Goal: Task Accomplishment & Management: Use online tool/utility

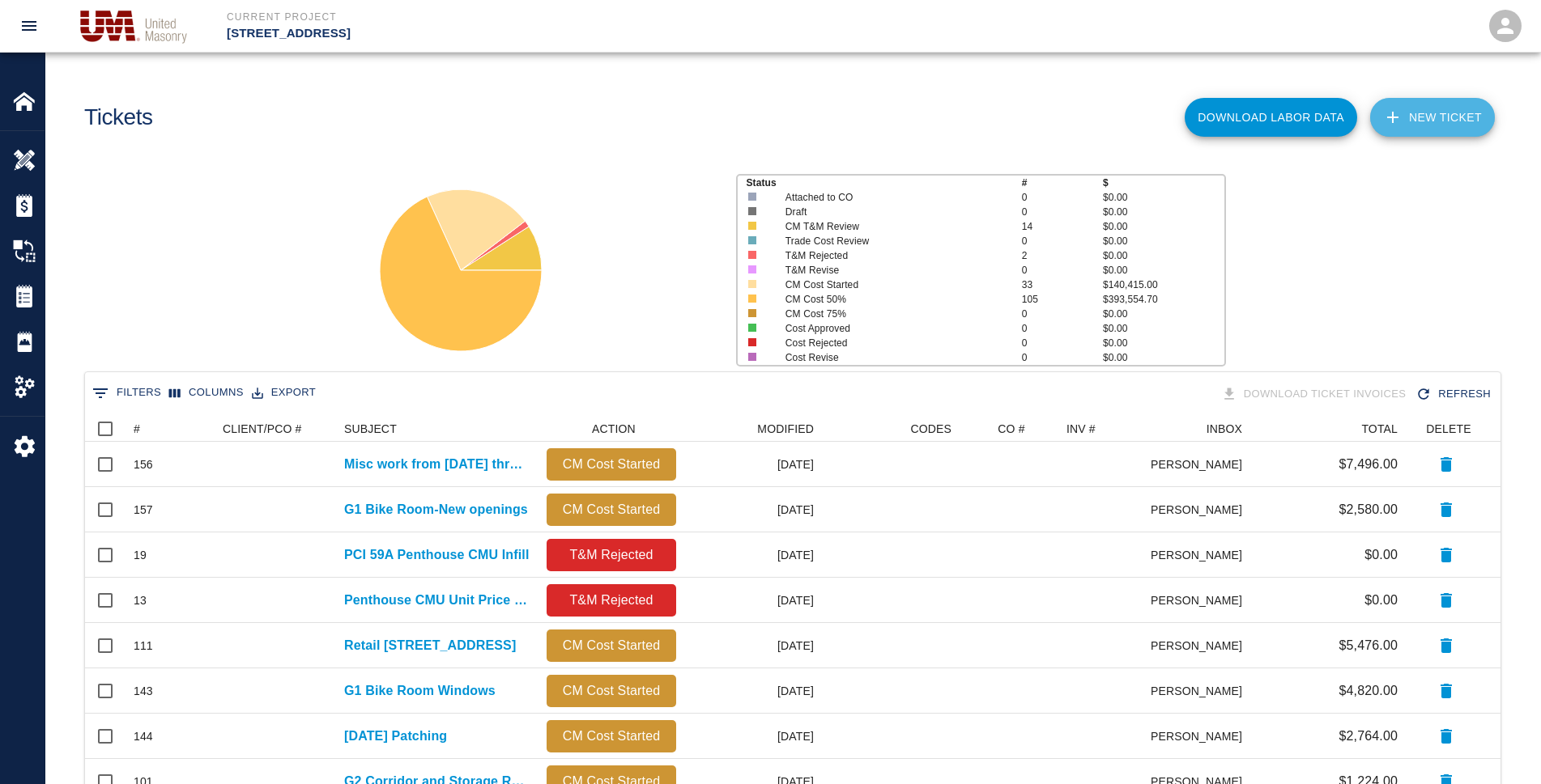
click at [1418, 109] on link "NEW TICKET" at bounding box center [1432, 117] width 125 height 39
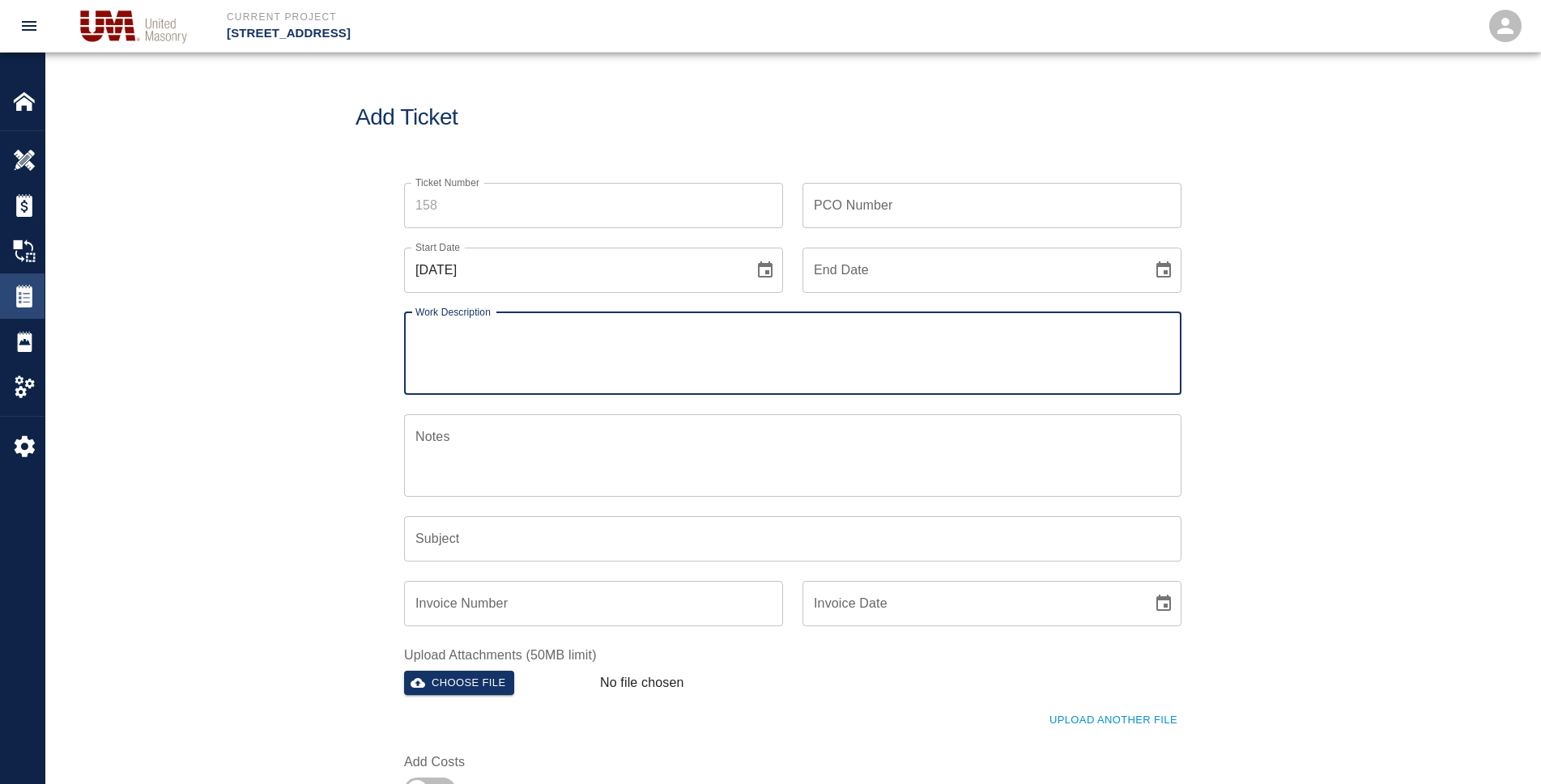
click at [18, 314] on div "Tickets" at bounding box center [22, 296] width 45 height 46
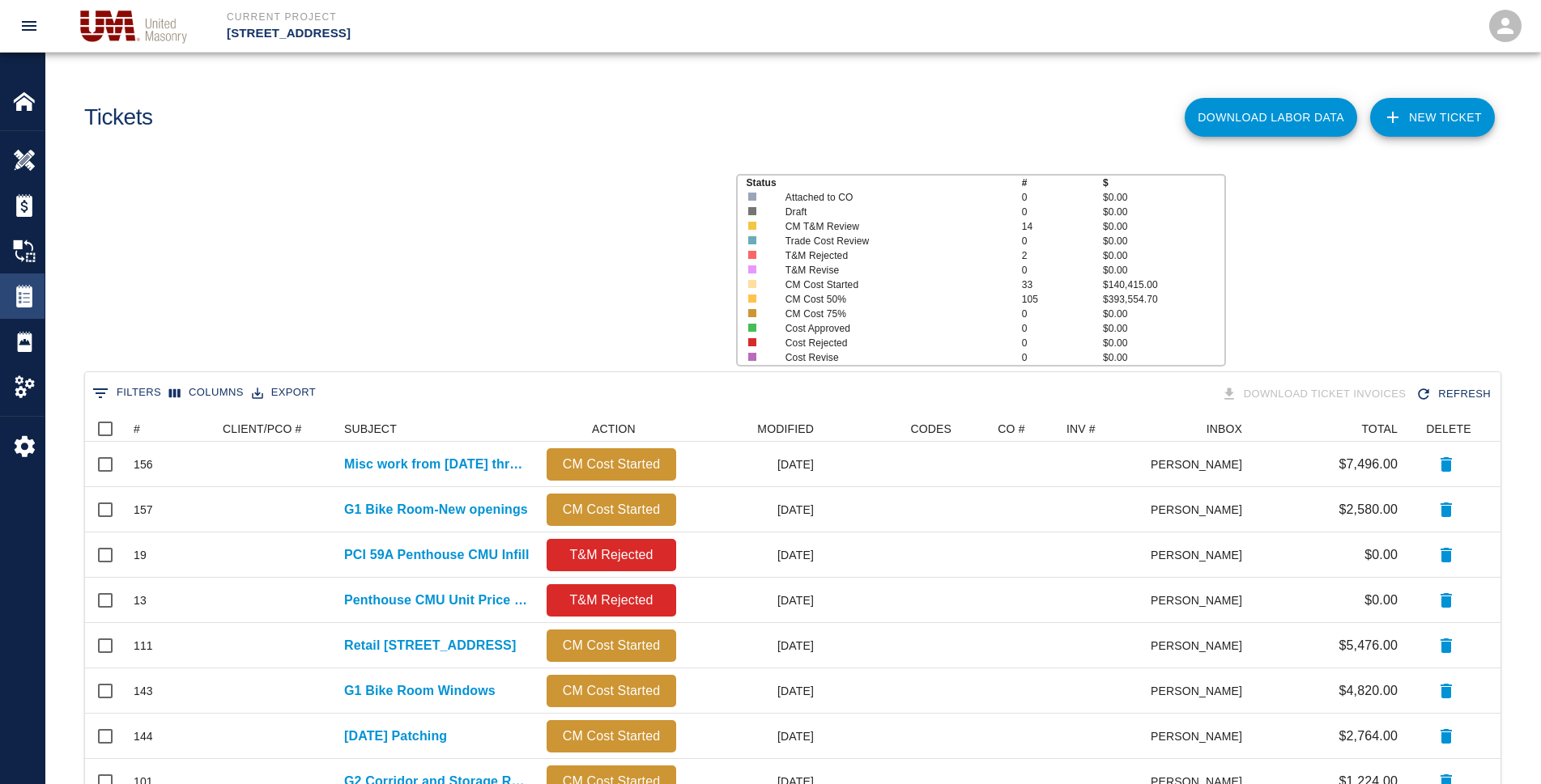
scroll to position [15, 15]
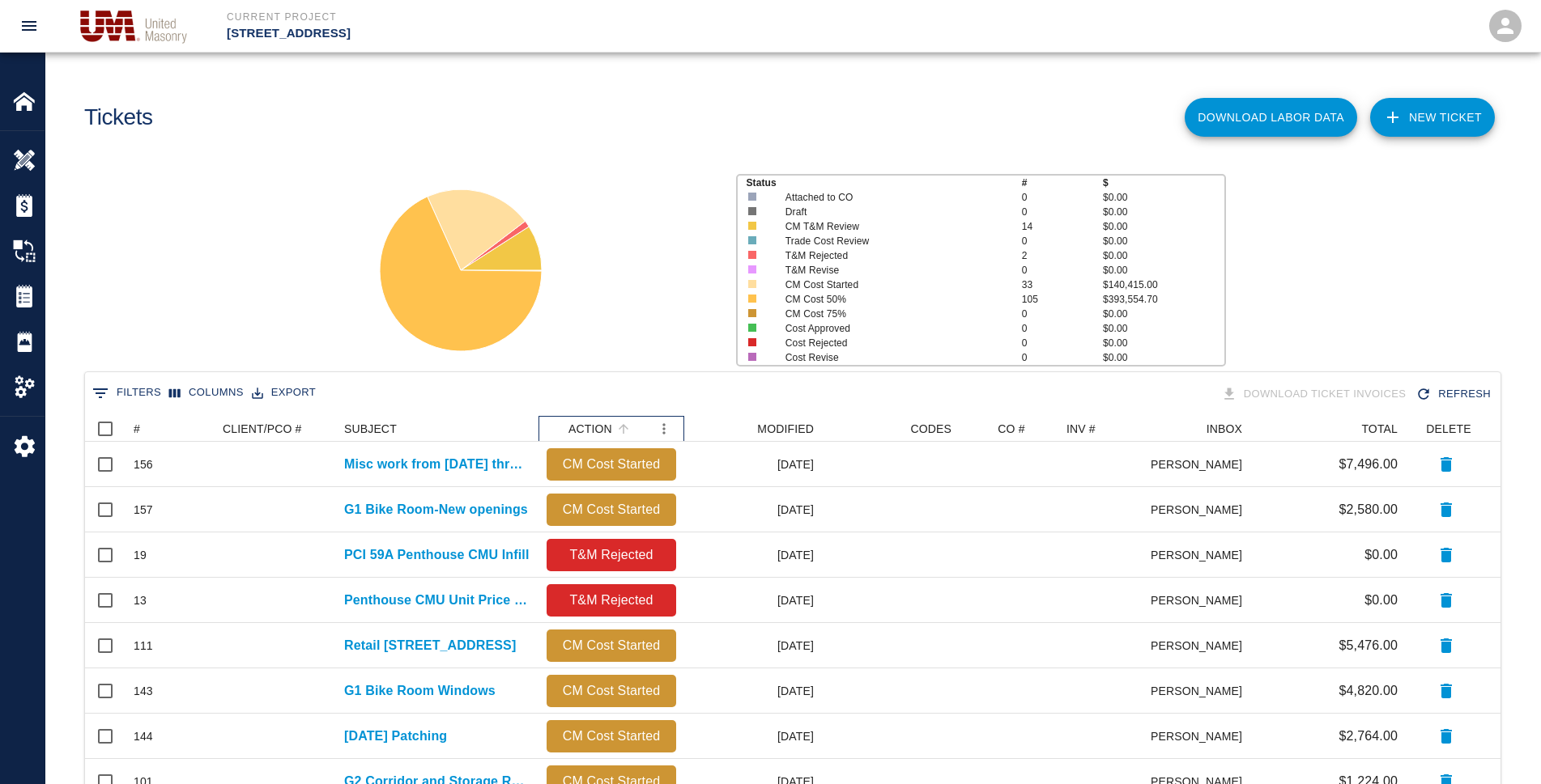
click at [637, 424] on div "ACTION" at bounding box center [602, 429] width 110 height 26
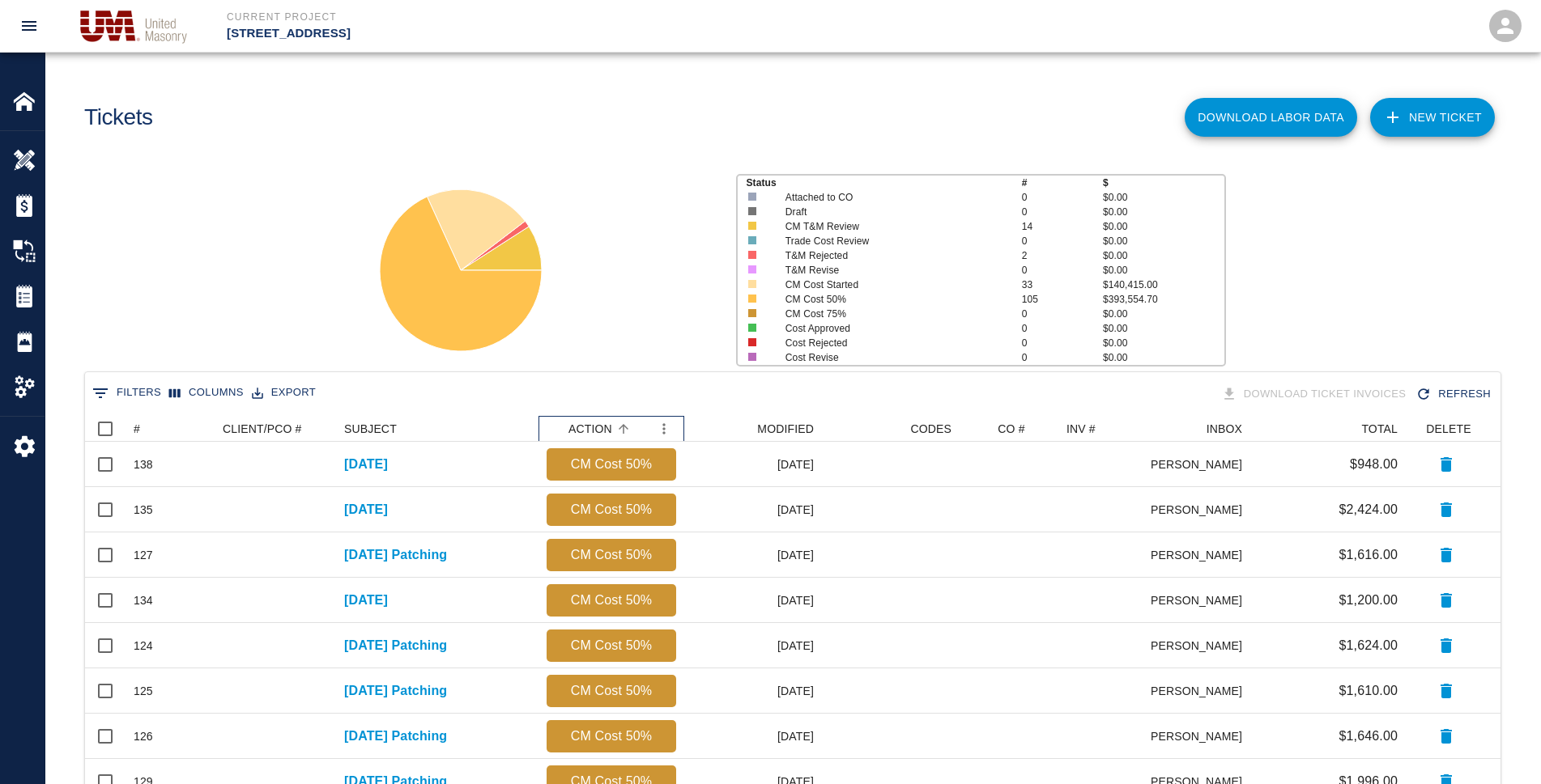
click at [637, 424] on div "ACTION" at bounding box center [602, 429] width 110 height 26
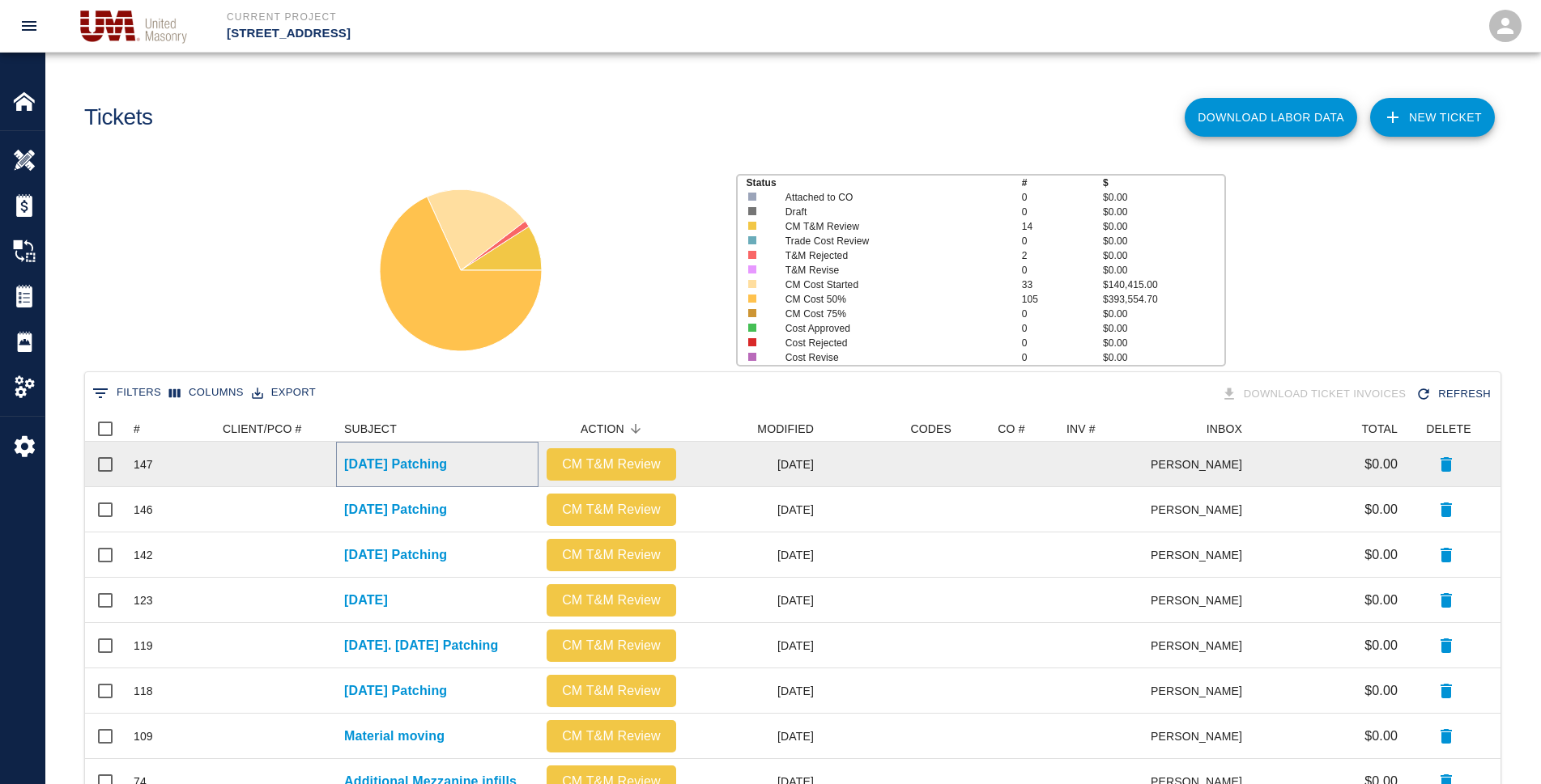
click at [382, 469] on p "[DATE] Patching" at bounding box center [395, 464] width 102 height 20
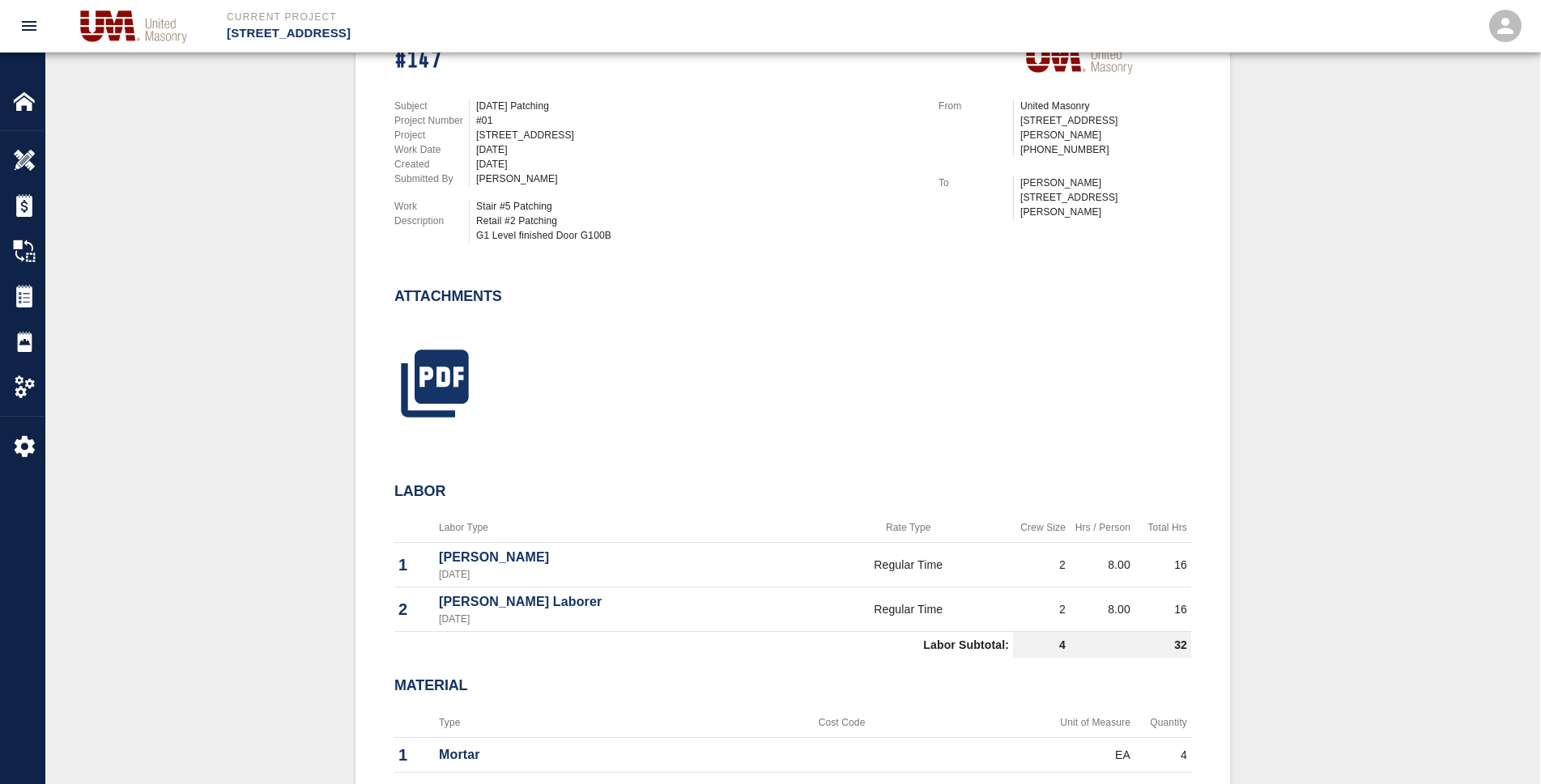
scroll to position [405, 0]
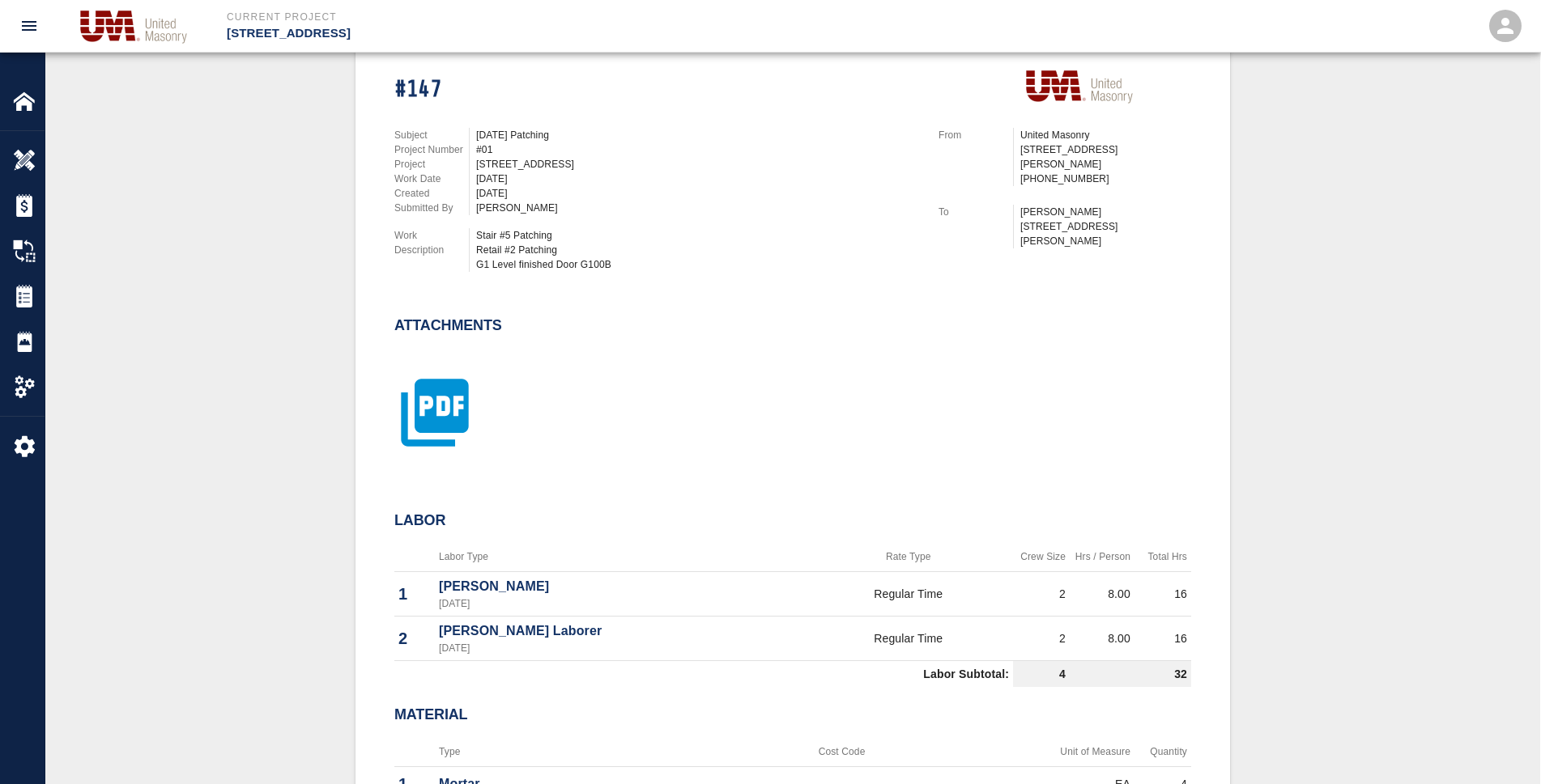
click at [448, 411] on icon "button" at bounding box center [434, 412] width 81 height 81
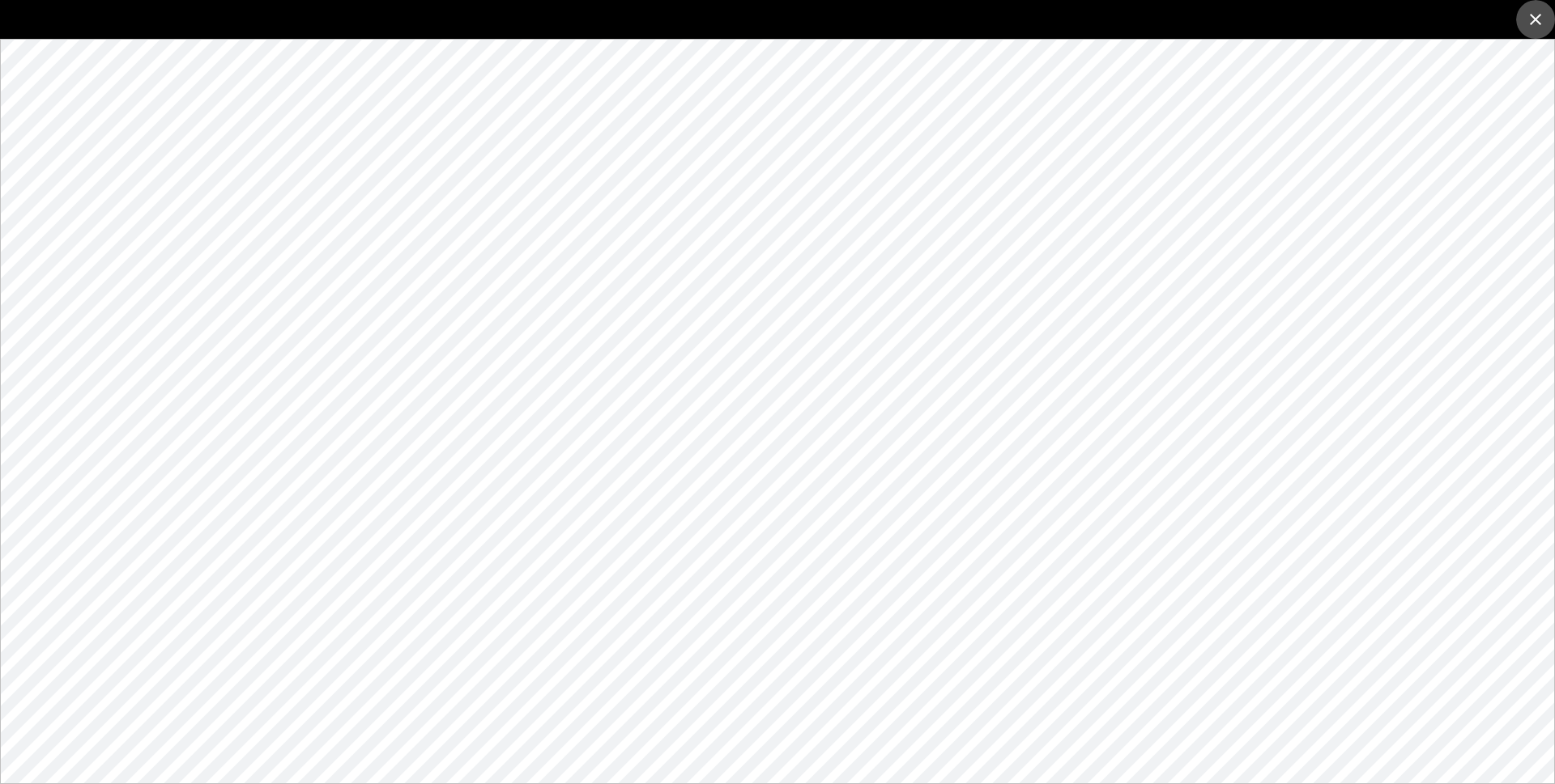
click at [1539, 25] on icon "close" at bounding box center [1535, 19] width 20 height 20
